Goal: Navigation & Orientation: Go to known website

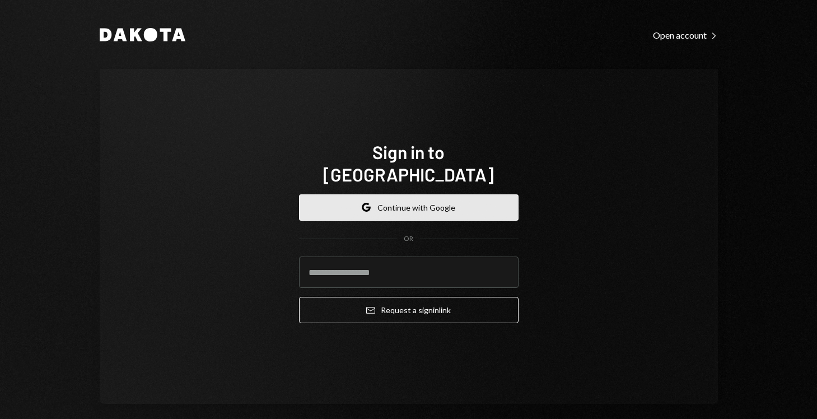
click at [421, 194] on button "Google Continue with Google" at bounding box center [409, 207] width 220 height 26
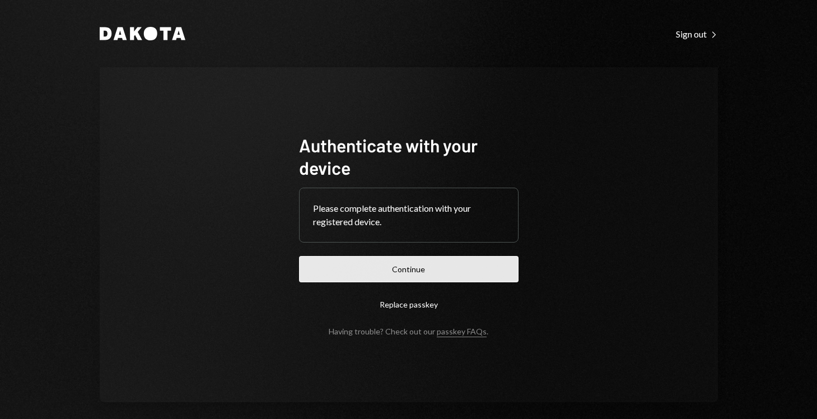
click at [394, 268] on button "Continue" at bounding box center [409, 269] width 220 height 26
